Goal: Information Seeking & Learning: Understand process/instructions

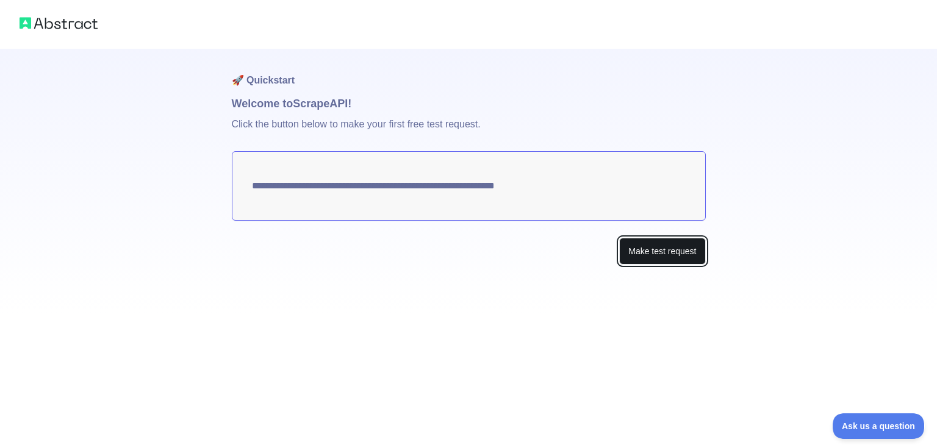
click at [654, 248] on button "Make test request" at bounding box center [662, 251] width 86 height 27
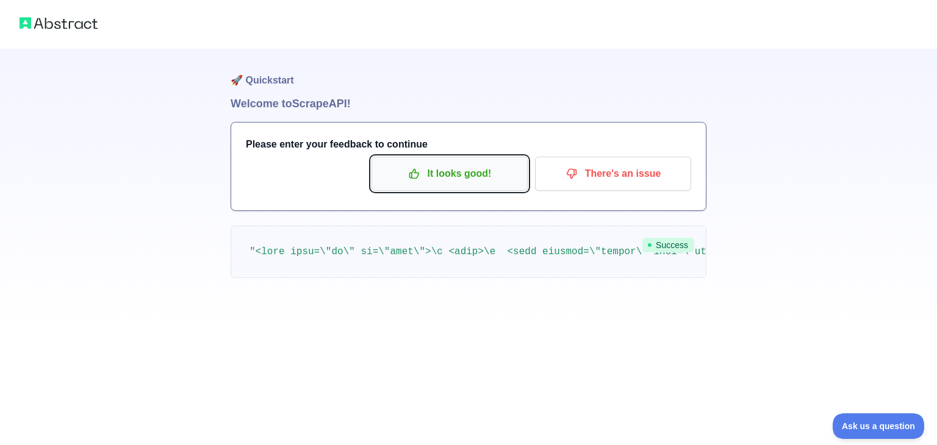
click at [484, 179] on p "It looks good!" at bounding box center [450, 174] width 138 height 21
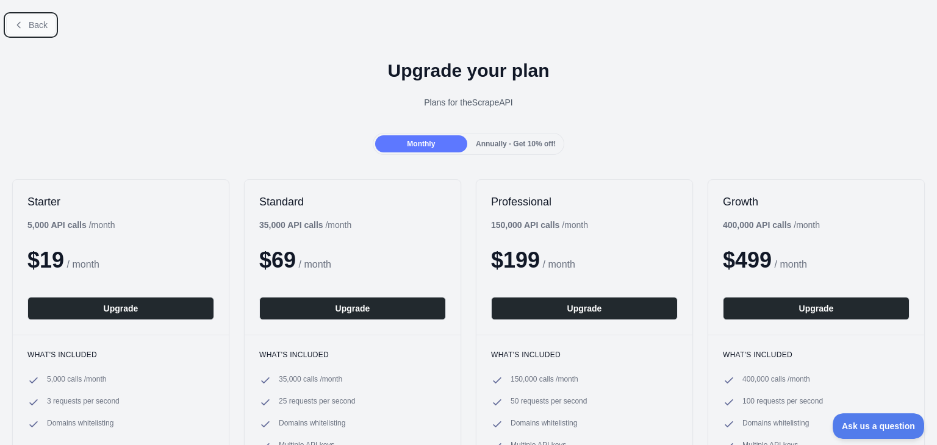
click at [41, 20] on span "Back" at bounding box center [38, 25] width 19 height 10
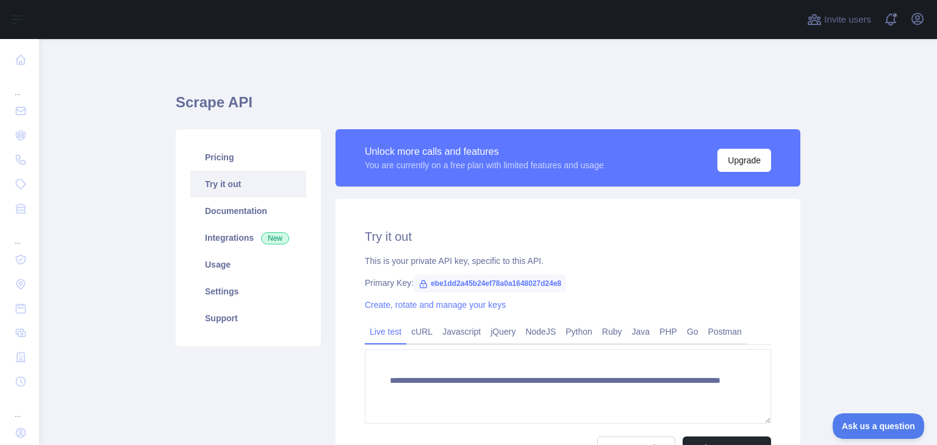
click at [435, 284] on span "ebe1dd2a45b24ef78a0a1648027d24e8" at bounding box center [490, 284] width 153 height 18
click at [223, 154] on link "Pricing" at bounding box center [248, 157] width 116 height 27
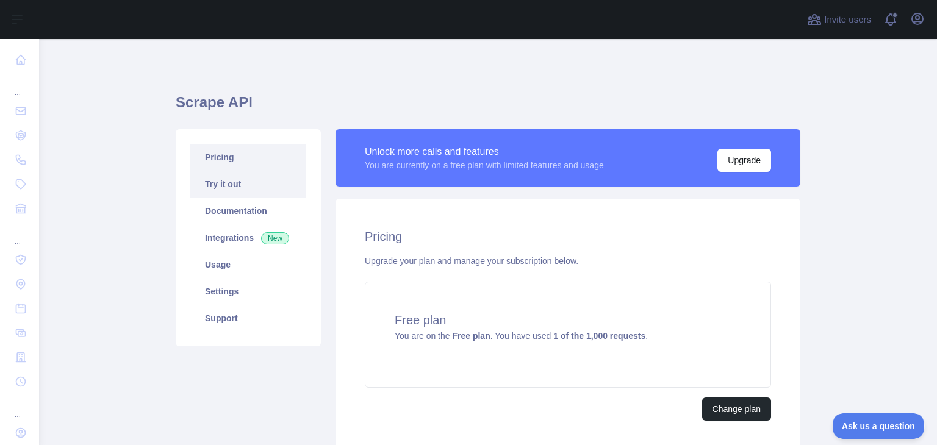
click at [231, 186] on link "Try it out" at bounding box center [248, 184] width 116 height 27
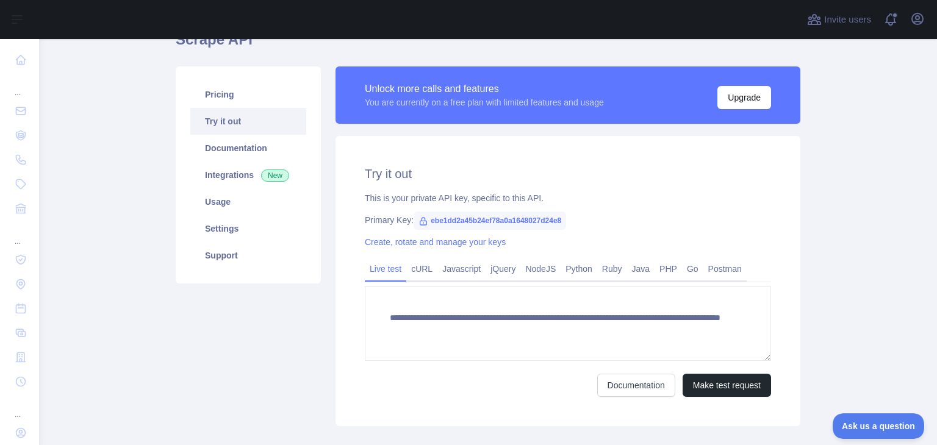
scroll to position [70, 0]
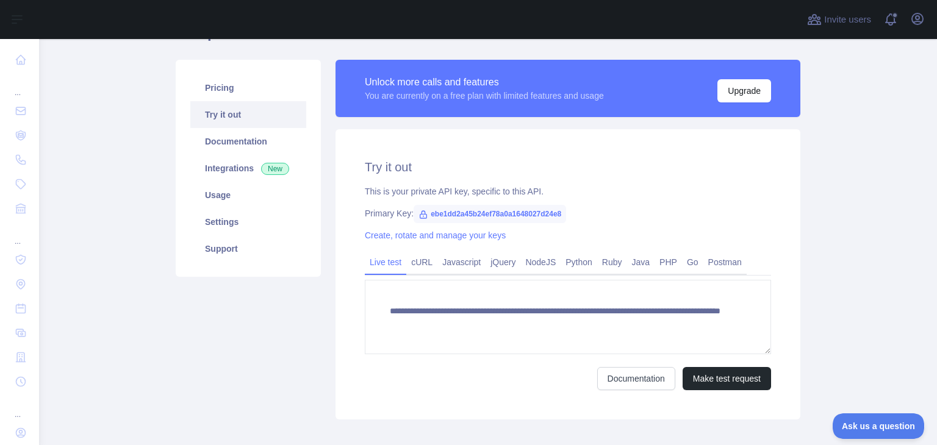
click at [485, 218] on span "ebe1dd2a45b24ef78a0a1648027d24e8" at bounding box center [490, 214] width 153 height 18
click at [377, 237] on link "Create, rotate and manage your keys" at bounding box center [435, 236] width 141 height 10
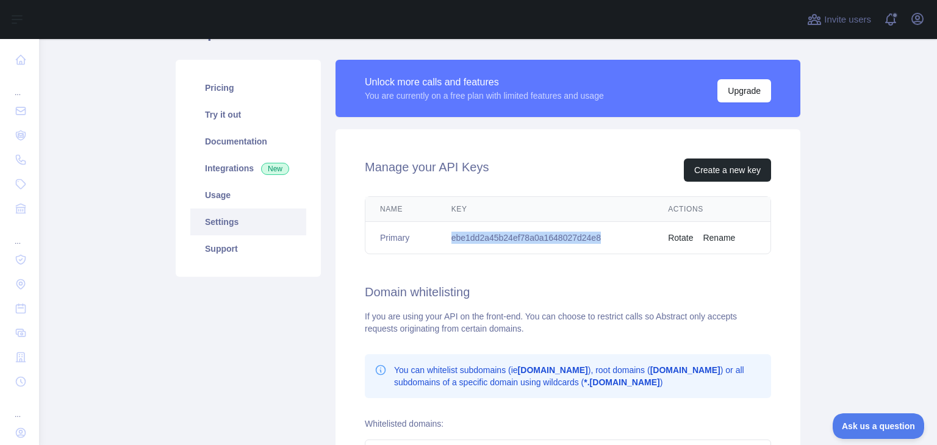
drag, startPoint x: 443, startPoint y: 237, endPoint x: 611, endPoint y: 242, distance: 168.5
click at [611, 242] on td "ebe1dd2a45b24ef78a0a1648027d24e8" at bounding box center [545, 238] width 217 height 32
copy td "ebe1dd2a45b24ef78a0a1648027d24e8"
click at [857, 203] on main "Scrape API Pricing Try it out Documentation Integrations New Usage Settings Sup…" at bounding box center [488, 242] width 898 height 406
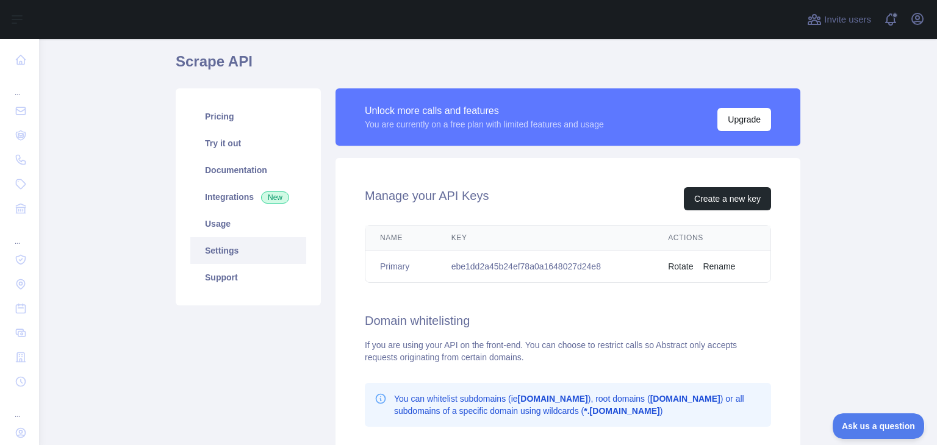
scroll to position [39, 0]
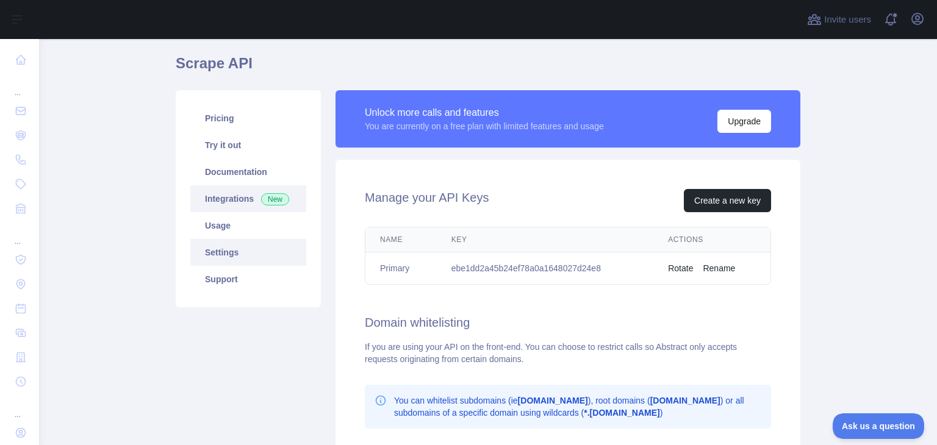
click at [221, 198] on link "Integrations New" at bounding box center [248, 198] width 116 height 27
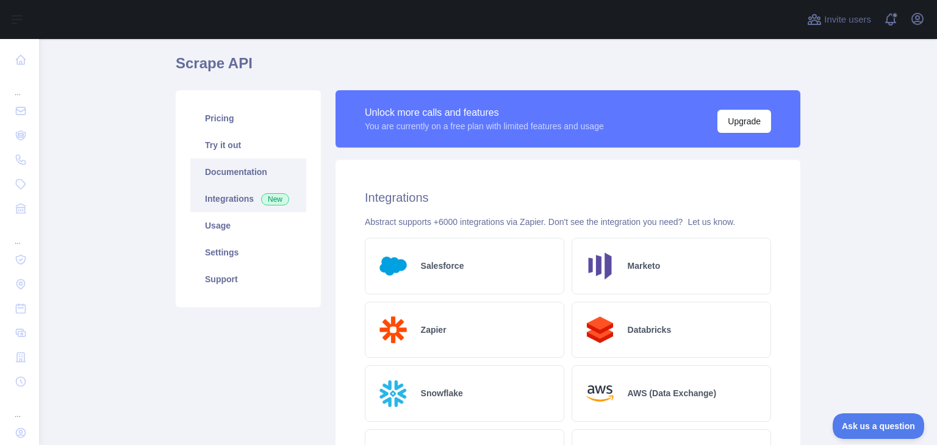
click at [225, 176] on link "Documentation" at bounding box center [248, 172] width 116 height 27
click at [232, 149] on link "Try it out" at bounding box center [248, 145] width 116 height 27
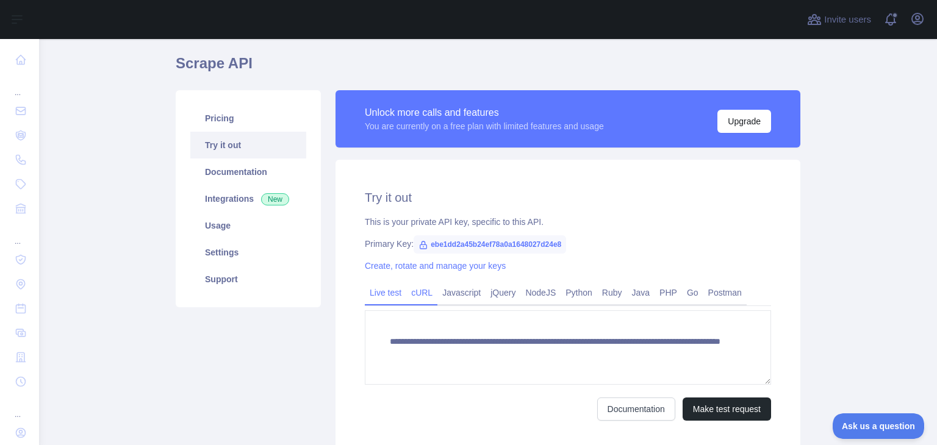
click at [416, 296] on link "cURL" at bounding box center [421, 293] width 31 height 20
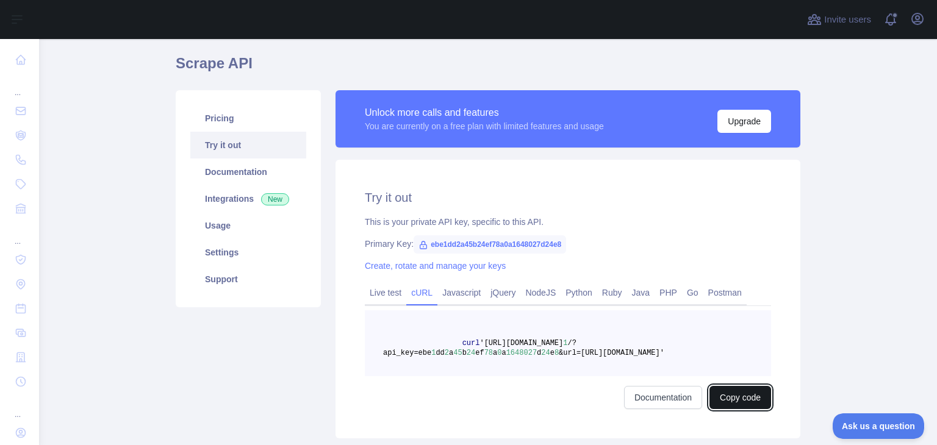
click at [730, 392] on button "Copy code" at bounding box center [741, 397] width 62 height 23
